Goal: Task Accomplishment & Management: Use online tool/utility

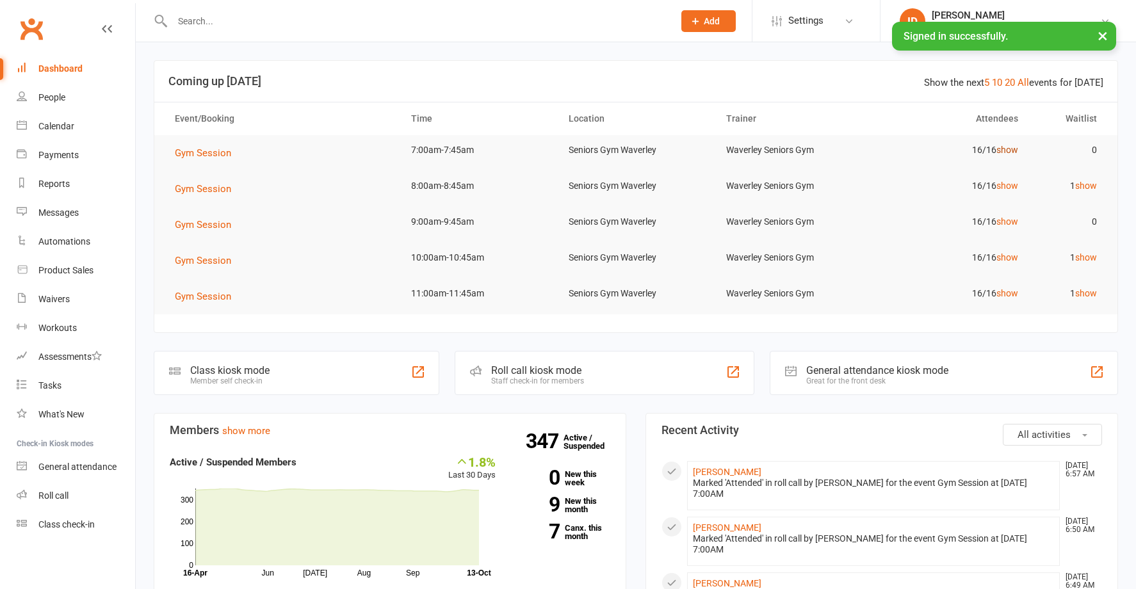
click at [1003, 147] on link "show" at bounding box center [1007, 150] width 22 height 10
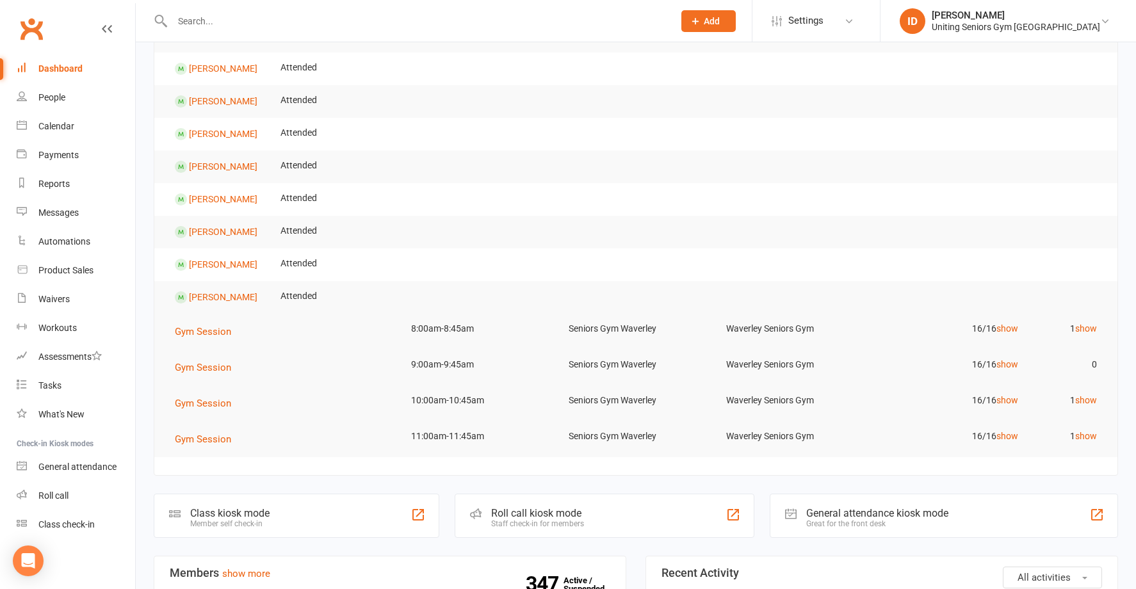
scroll to position [448, 0]
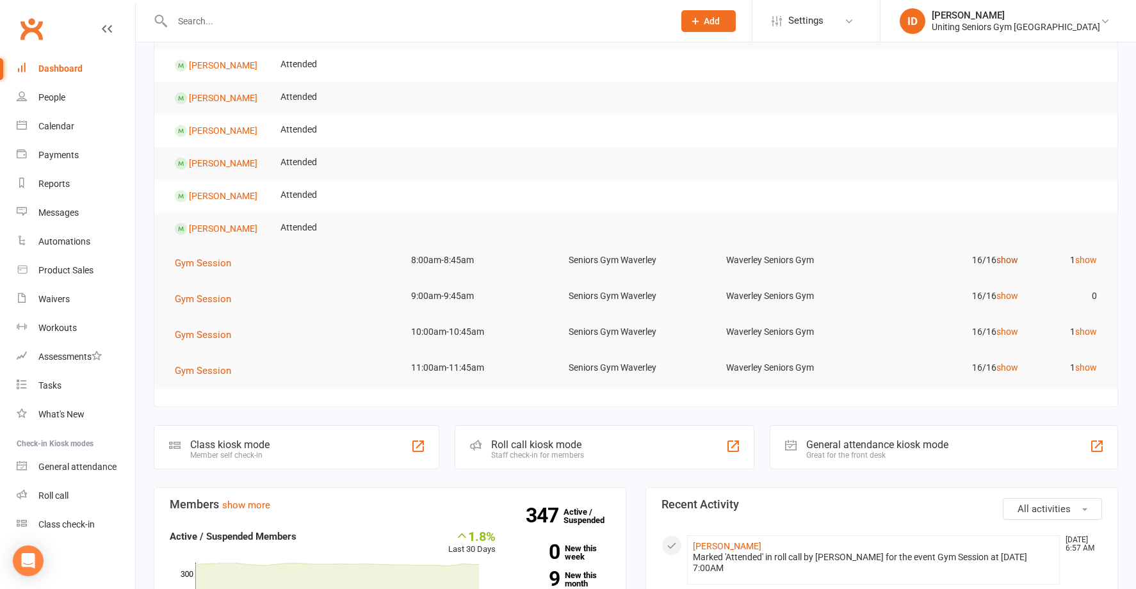
click at [1003, 259] on link "show" at bounding box center [1007, 260] width 22 height 10
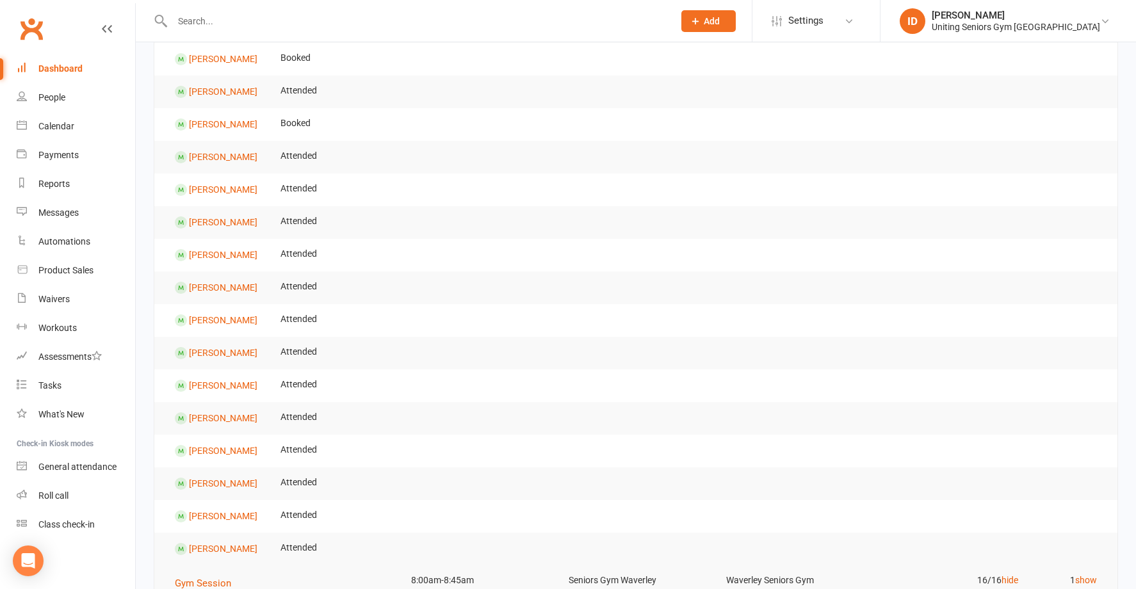
scroll to position [0, 0]
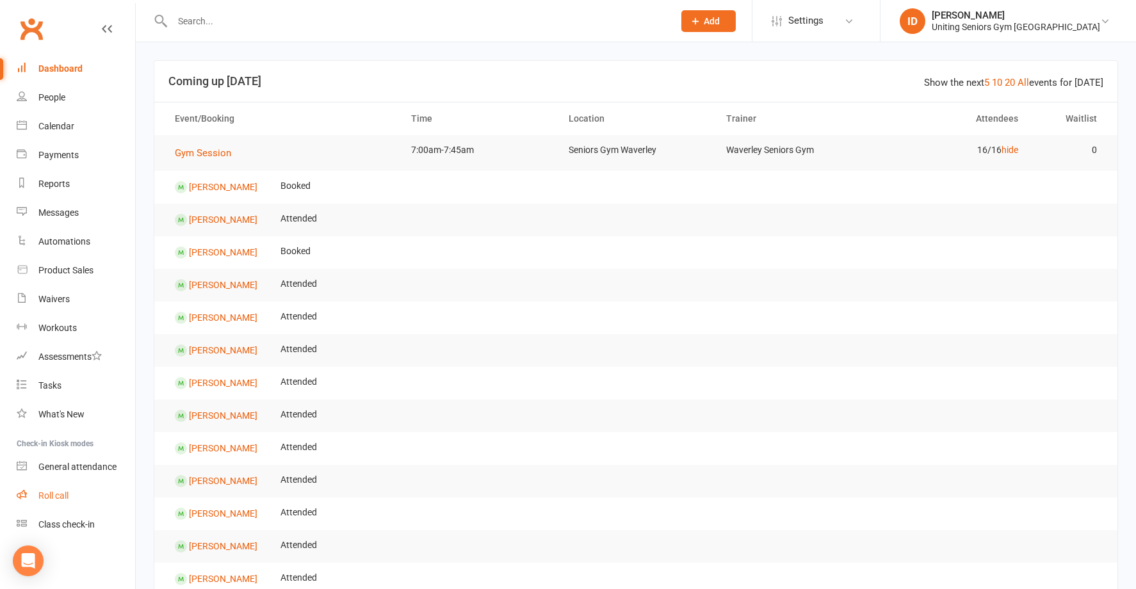
click at [51, 495] on div "Roll call" at bounding box center [53, 495] width 30 height 10
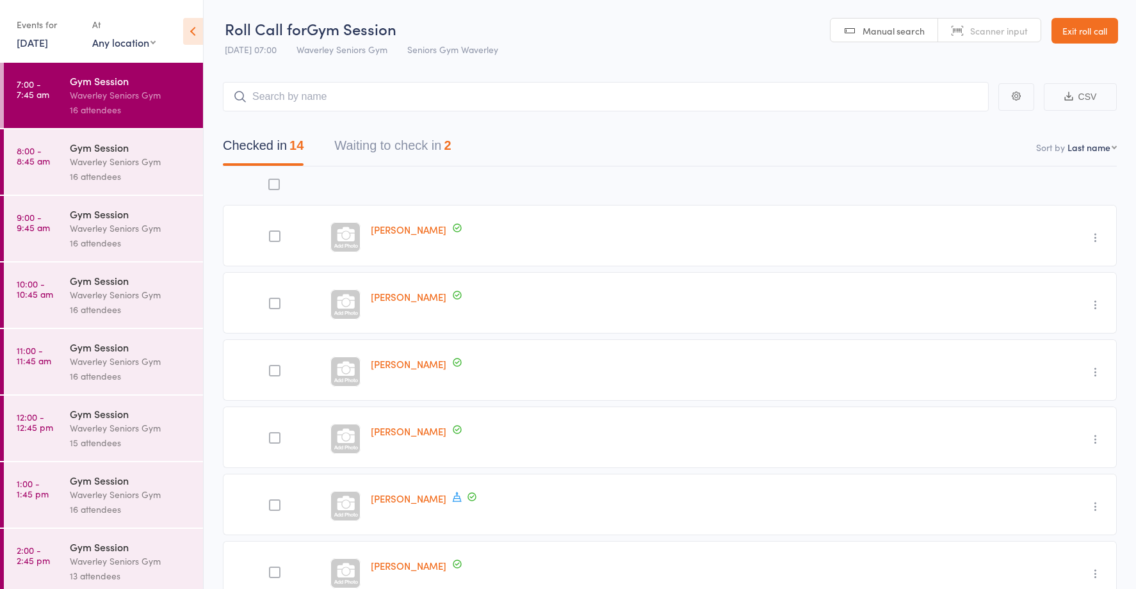
click at [436, 140] on button "Waiting to check in 2" at bounding box center [392, 149] width 117 height 34
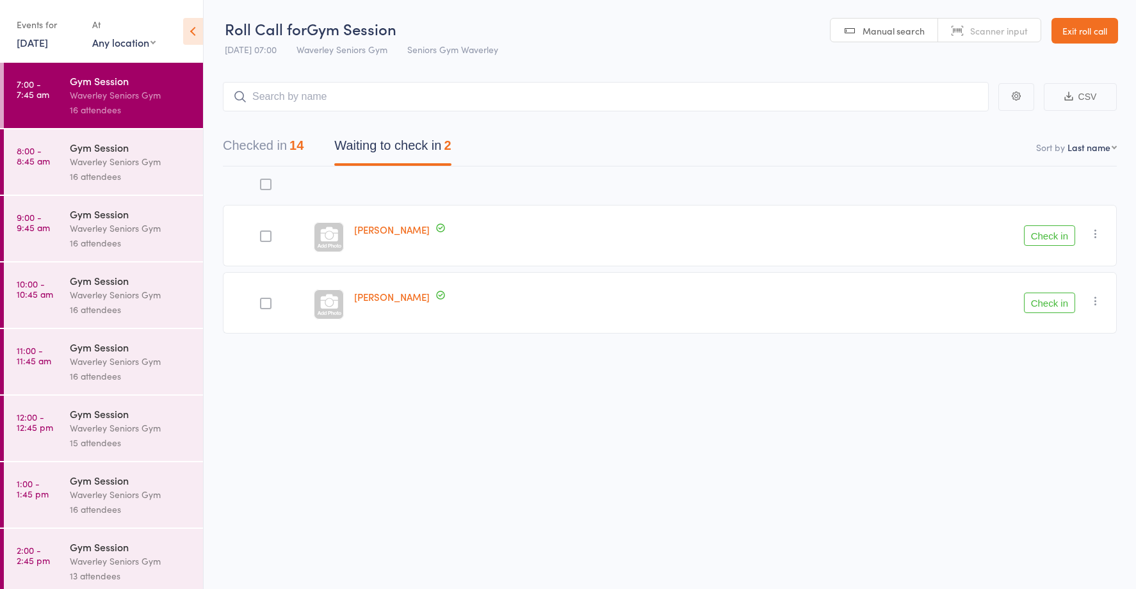
click at [282, 145] on button "Checked in 14" at bounding box center [263, 149] width 81 height 34
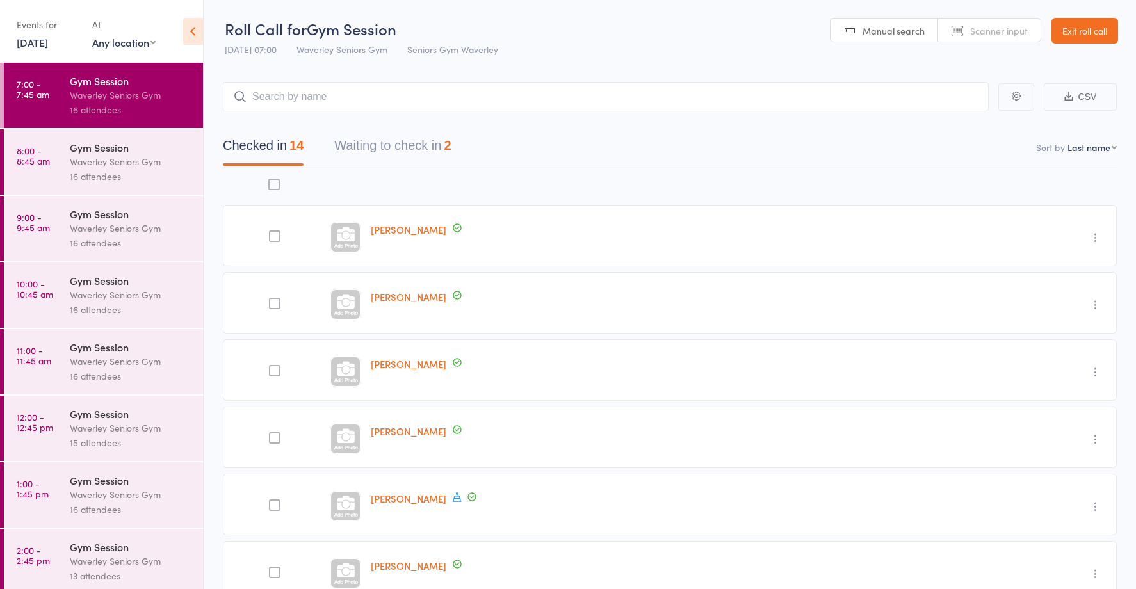
click at [57, 158] on link "8:00 - 8:45 am Gym Session Waverley Seniors Gym 16 attendees" at bounding box center [103, 161] width 199 height 65
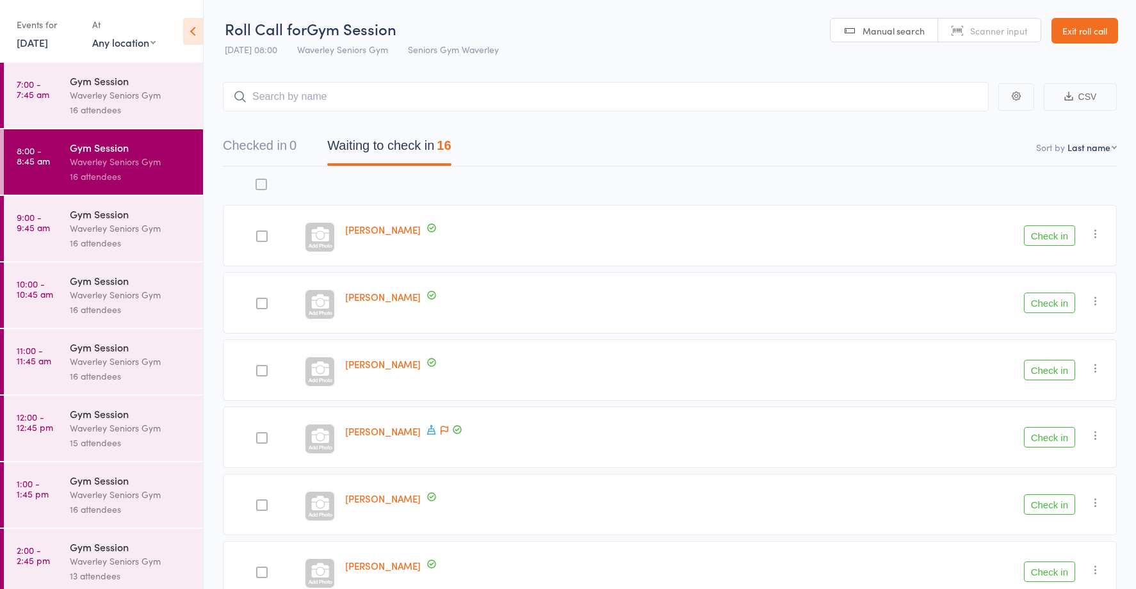
click at [38, 42] on link "[DATE]" at bounding box center [32, 42] width 31 height 14
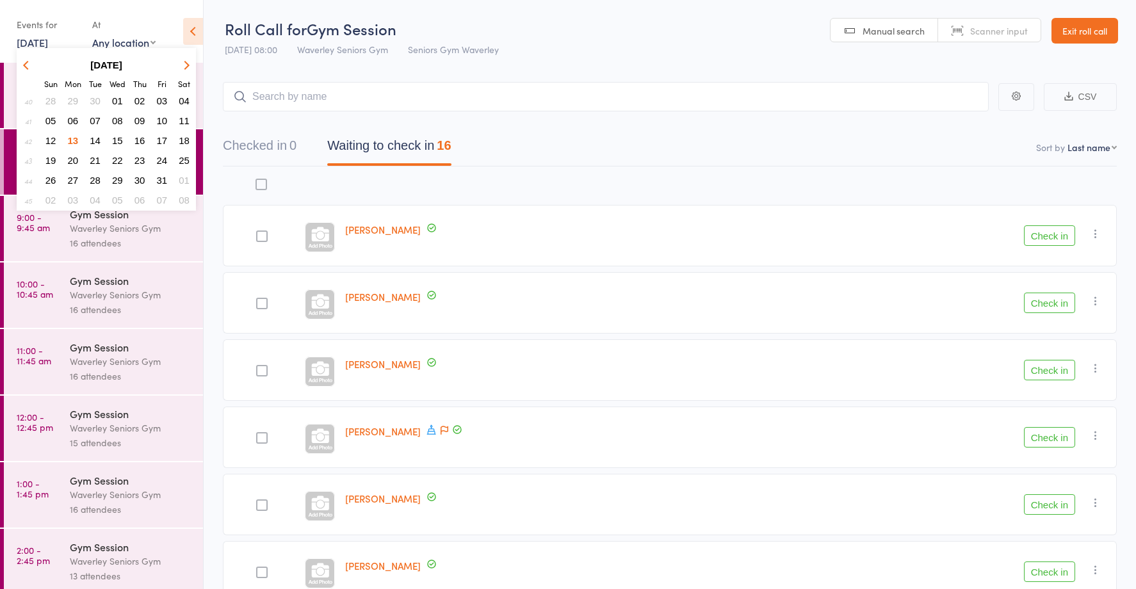
click at [61, 6] on div "Events for [DATE] [DATE] [DATE] Sun Mon Tue Wed Thu Fri Sat 40 28 29 30 01 02 0…" at bounding box center [101, 32] width 203 height 65
